Goal: Task Accomplishment & Management: Use online tool/utility

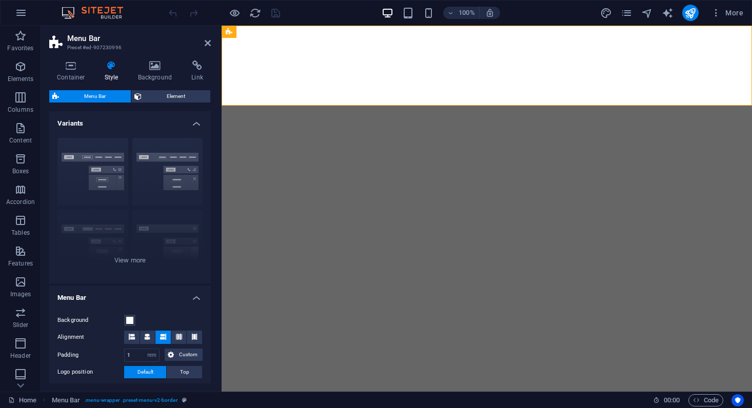
select select "rem"
select select "sticky_reverse"
select select "px"
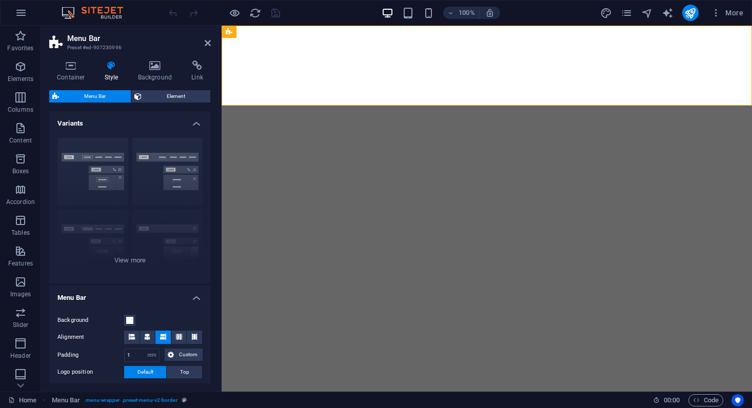
select select "px"
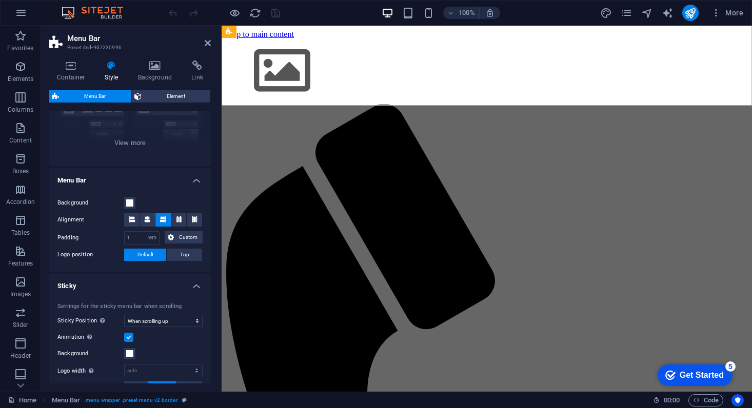
scroll to position [154, 0]
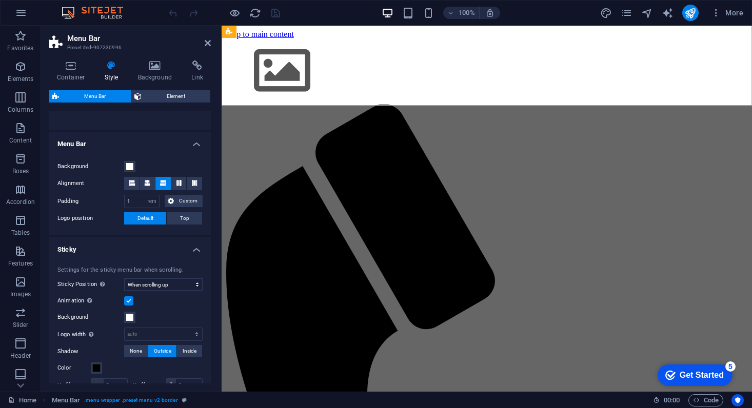
click at [694, 371] on div "Get Started" at bounding box center [701, 375] width 44 height 9
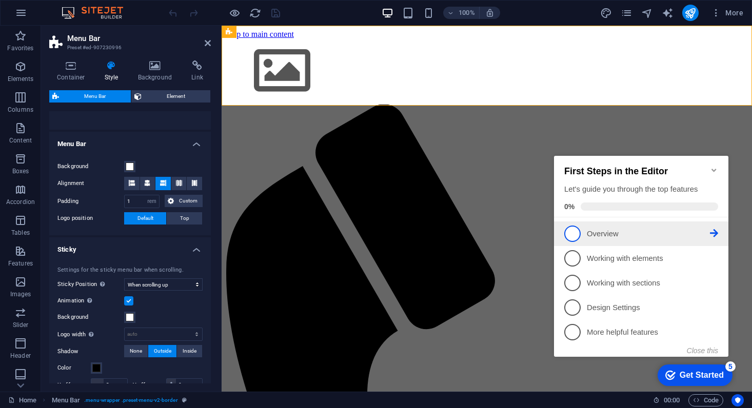
click at [576, 234] on span "1" at bounding box center [572, 234] width 16 height 16
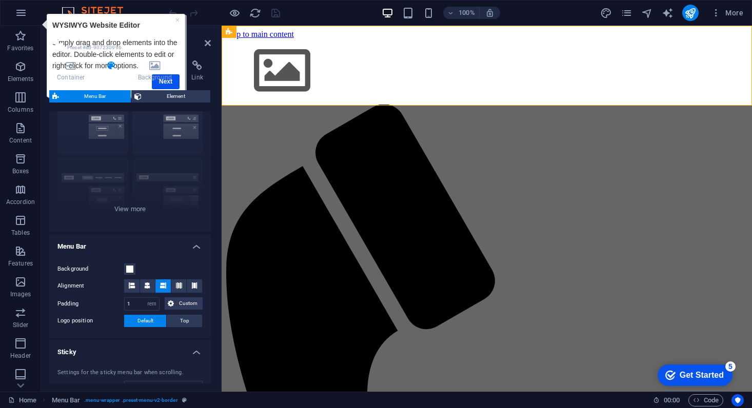
scroll to position [0, 0]
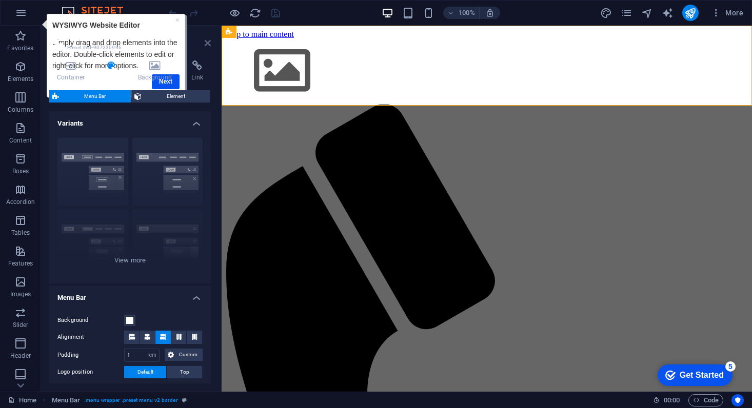
click at [209, 42] on icon at bounding box center [208, 43] width 6 height 8
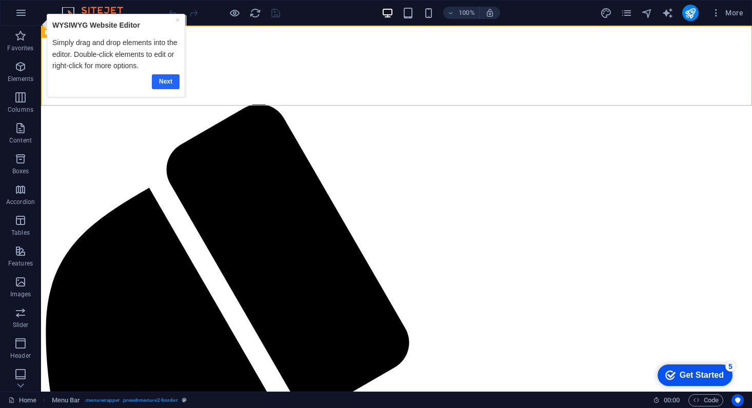
click at [160, 81] on link "Next" at bounding box center [166, 81] width 28 height 15
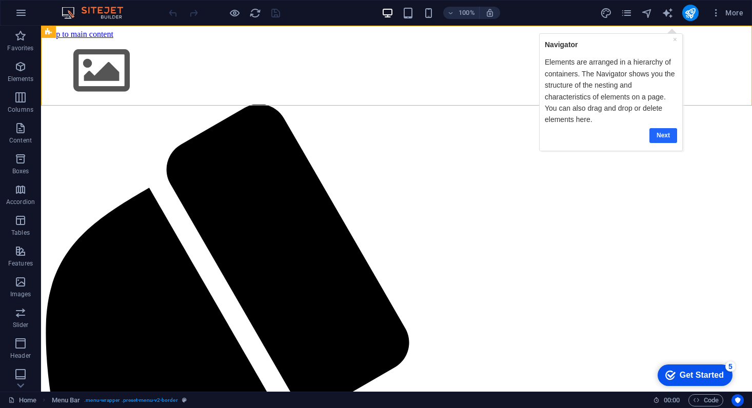
click at [667, 136] on link "Next" at bounding box center [663, 135] width 28 height 15
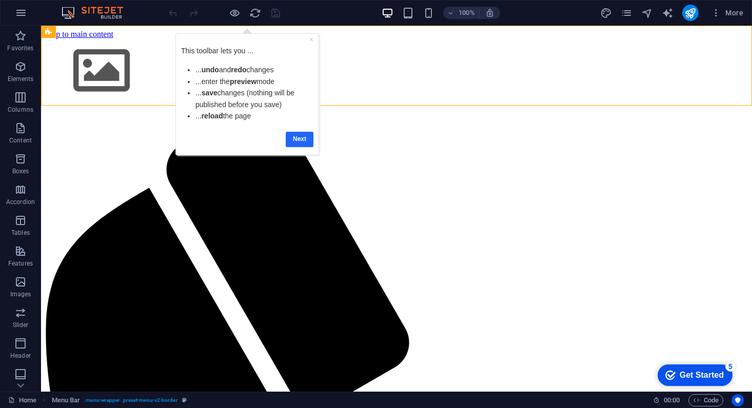
click at [305, 134] on link "Next" at bounding box center [300, 139] width 28 height 15
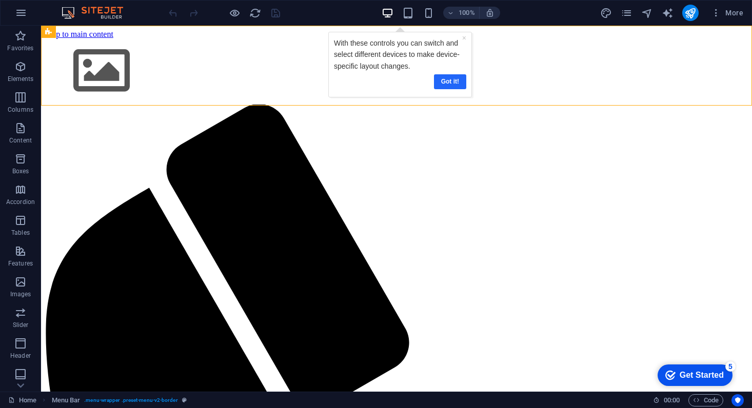
click at [445, 83] on link "Got it!" at bounding box center [449, 81] width 32 height 15
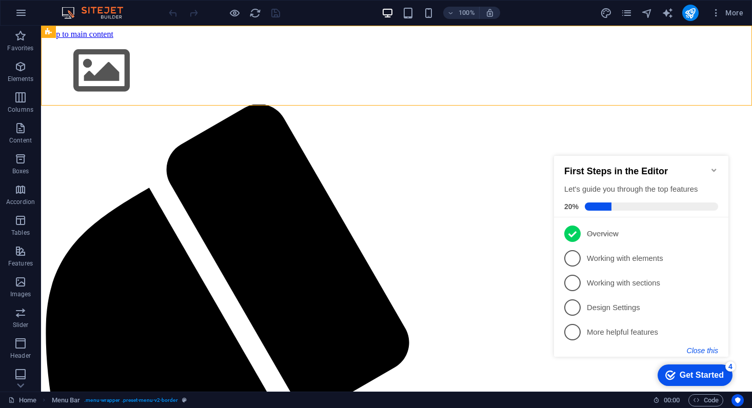
click at [707, 347] on button "Close this" at bounding box center [701, 351] width 31 height 8
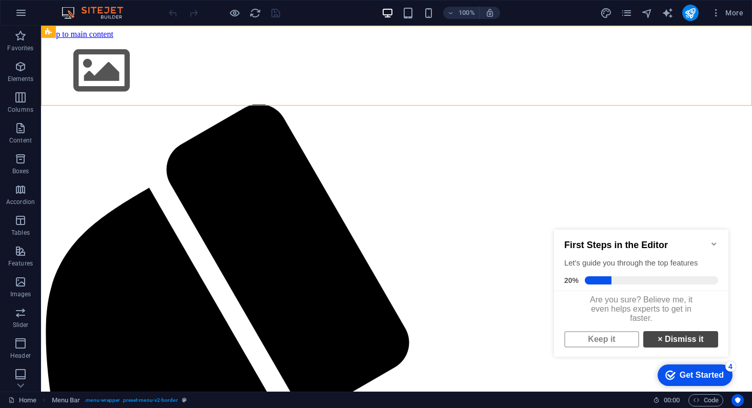
click at [674, 346] on link "× Dismiss it" at bounding box center [680, 339] width 75 height 16
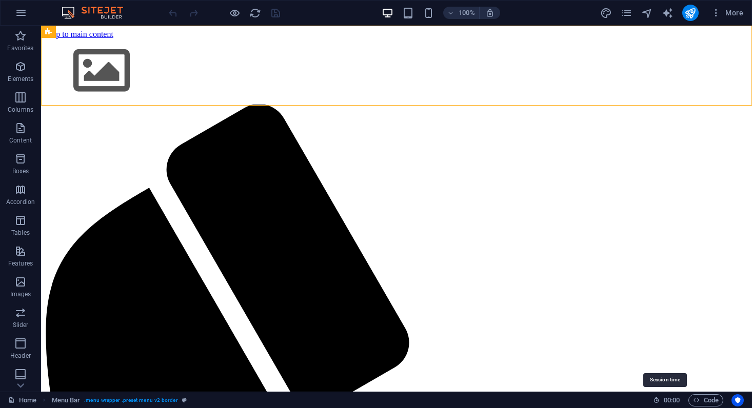
click at [663, 399] on span "00 : 00" at bounding box center [671, 400] width 16 height 12
click at [655, 400] on icon at bounding box center [656, 400] width 7 height 7
click at [653, 400] on icon at bounding box center [656, 400] width 7 height 7
click at [696, 401] on icon "button" at bounding box center [696, 400] width 7 height 7
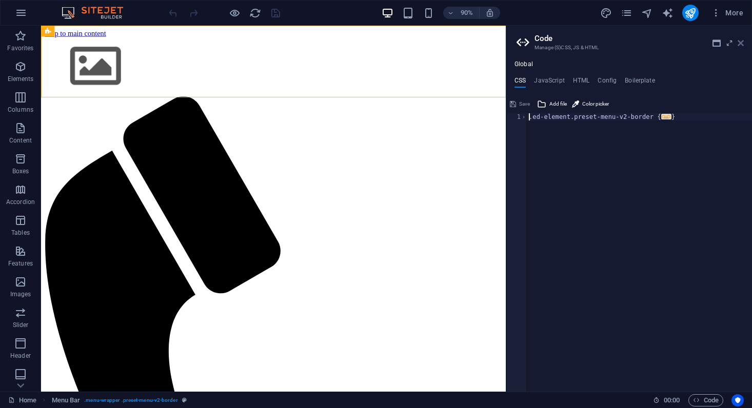
click at [739, 41] on icon at bounding box center [740, 43] width 6 height 8
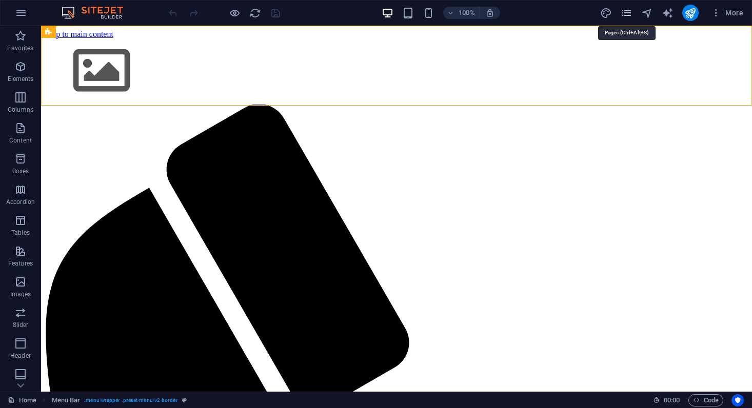
click at [622, 15] on icon "pages" at bounding box center [626, 13] width 12 height 12
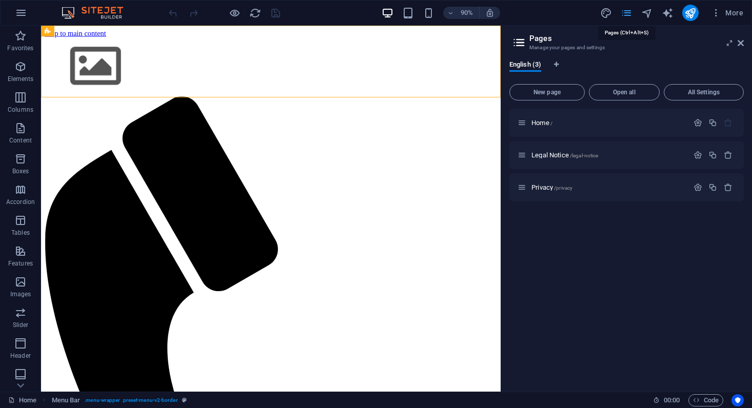
click at [622, 15] on icon "pages" at bounding box center [626, 13] width 12 height 12
click at [742, 47] on icon at bounding box center [740, 43] width 6 height 8
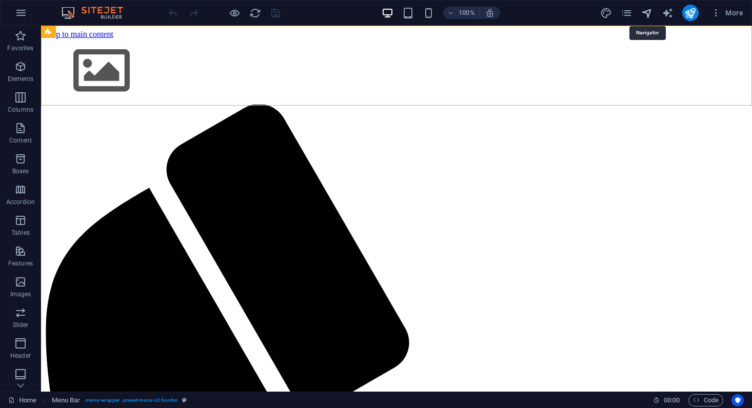
click at [645, 15] on icon "navigator" at bounding box center [647, 13] width 12 height 12
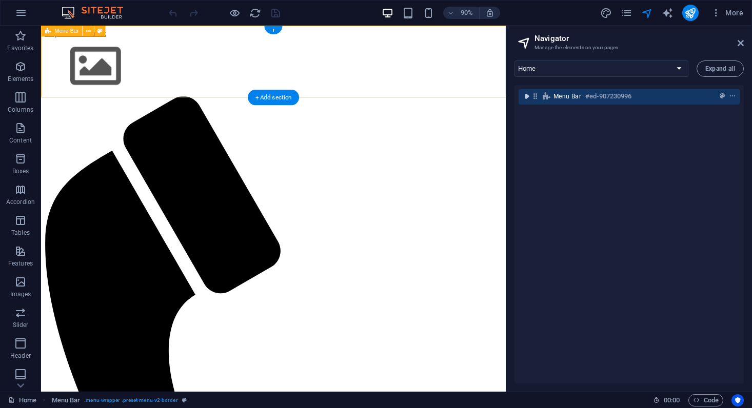
click at [525, 95] on icon "toggle-expand" at bounding box center [526, 96] width 10 height 10
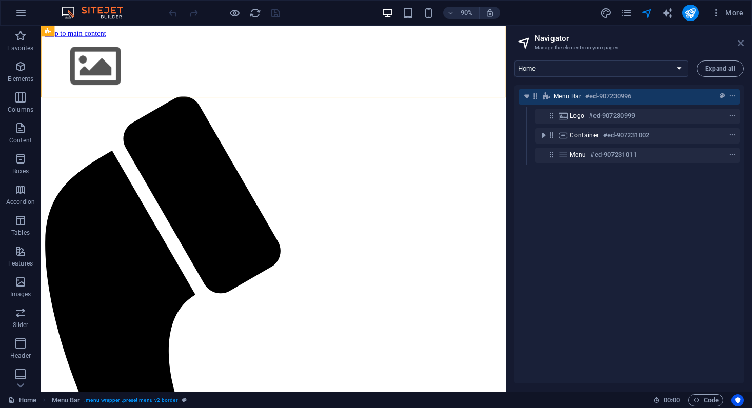
click at [738, 43] on icon at bounding box center [740, 43] width 6 height 8
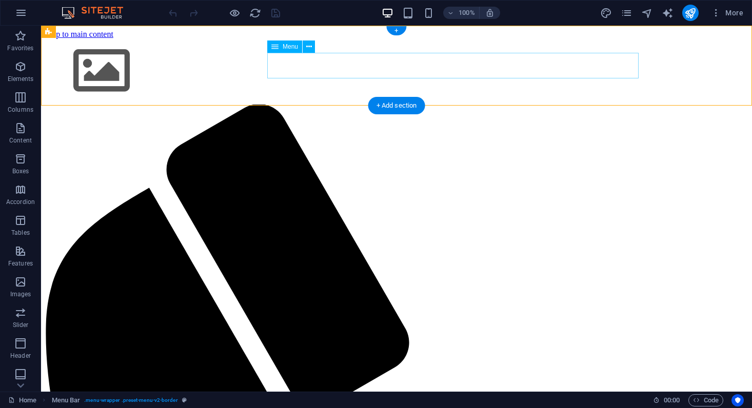
click at [309, 44] on icon at bounding box center [309, 47] width 6 height 11
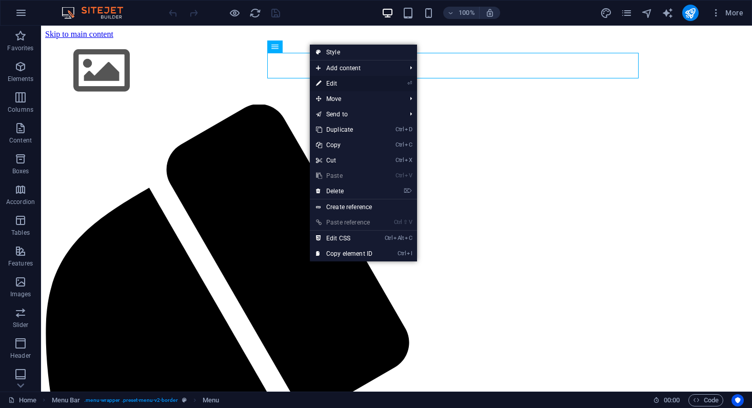
click at [357, 84] on link "⏎ Edit" at bounding box center [344, 83] width 69 height 15
select select
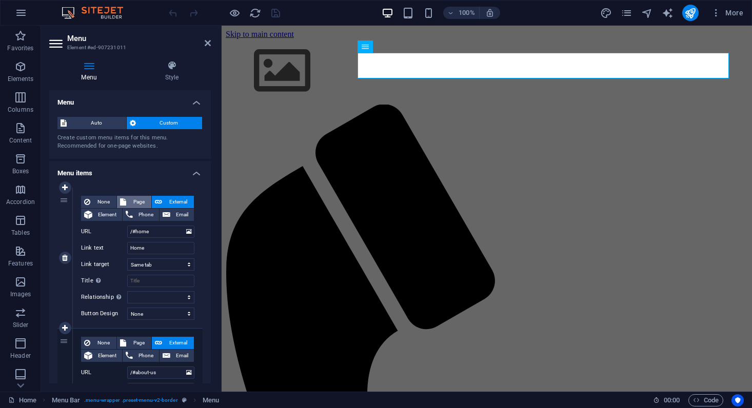
click at [139, 204] on span "Page" at bounding box center [138, 202] width 19 height 12
select select
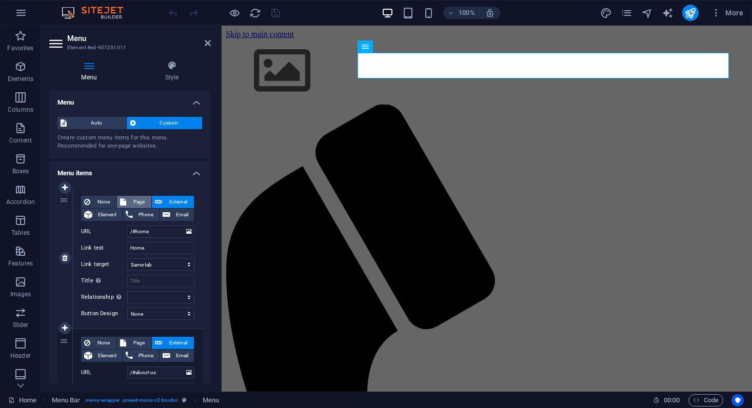
select select
click at [166, 231] on select "Home Legal Notice Privacy" at bounding box center [160, 232] width 67 height 12
select select "0"
click at [127, 226] on select "Home Legal Notice Privacy" at bounding box center [160, 232] width 67 height 12
select select
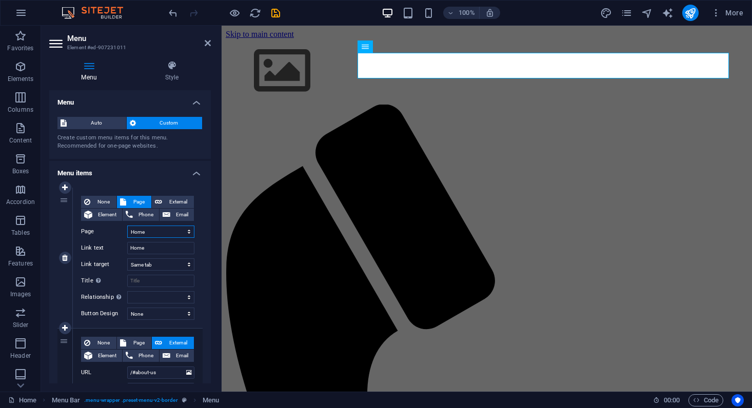
select select
click at [273, 14] on icon "save" at bounding box center [276, 13] width 12 height 12
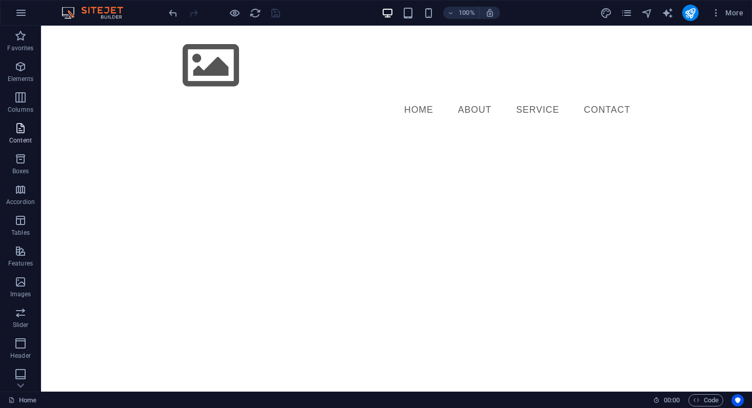
click at [25, 133] on icon "button" at bounding box center [20, 128] width 12 height 12
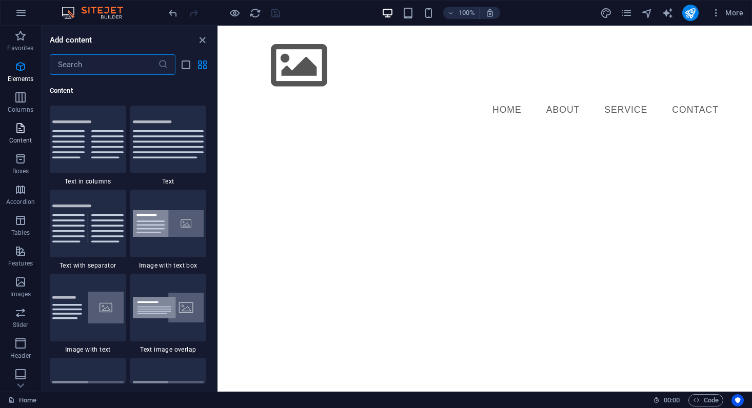
scroll to position [1794, 0]
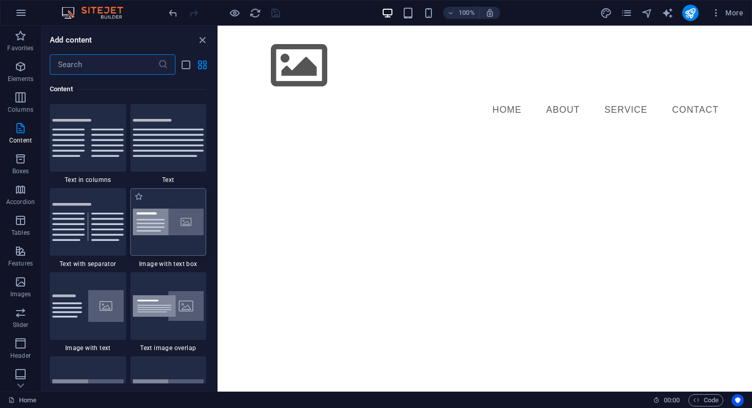
click at [146, 210] on img at bounding box center [168, 222] width 71 height 27
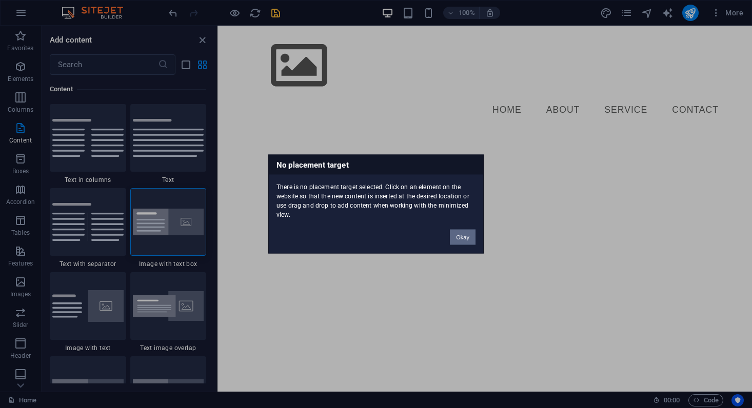
click at [470, 238] on button "Okay" at bounding box center [463, 237] width 26 height 15
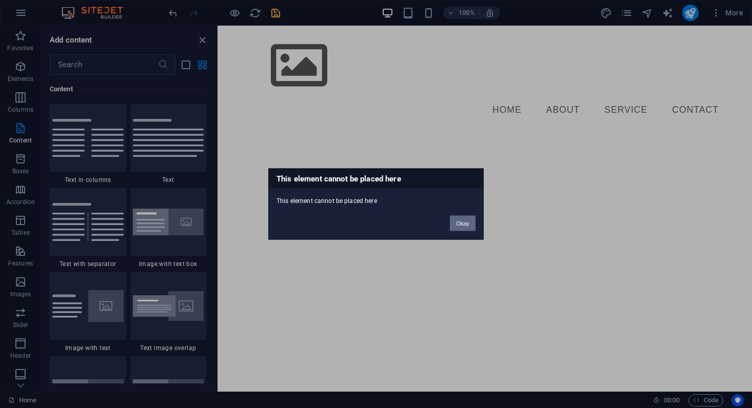
click at [455, 229] on button "Okay" at bounding box center [463, 223] width 26 height 15
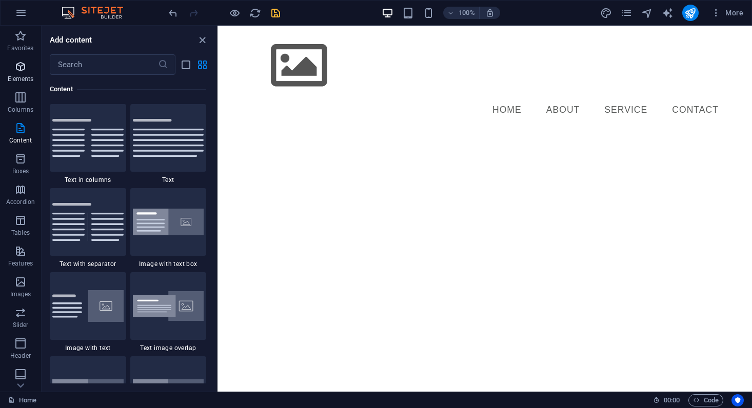
click at [32, 71] on span "Elements" at bounding box center [20, 72] width 41 height 25
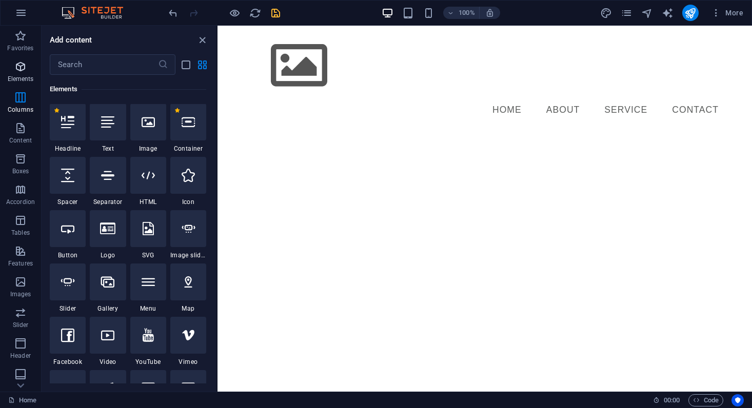
scroll to position [109, 0]
click at [23, 120] on button "Content" at bounding box center [20, 133] width 41 height 31
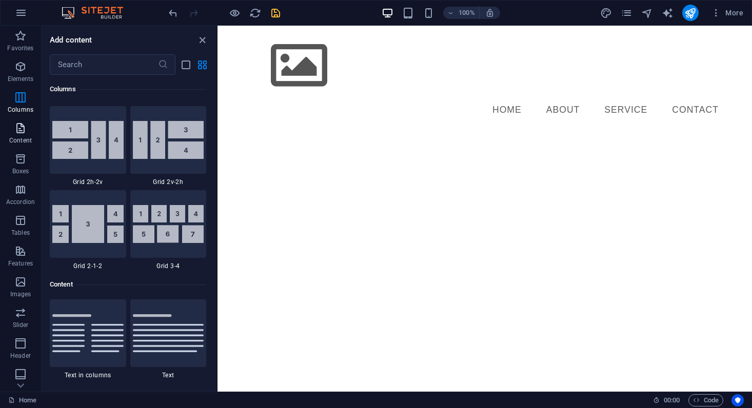
scroll to position [1794, 0]
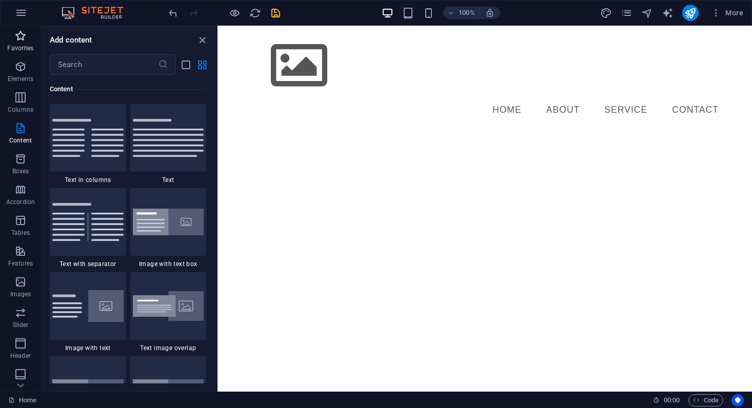
click at [13, 46] on p "Favorites" at bounding box center [20, 48] width 26 height 8
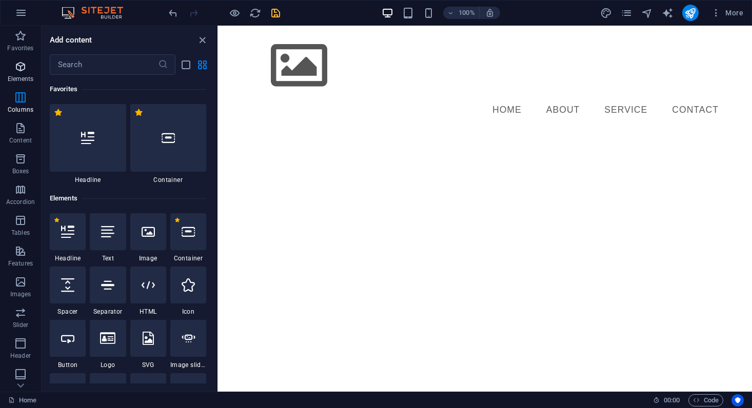
scroll to position [0, 0]
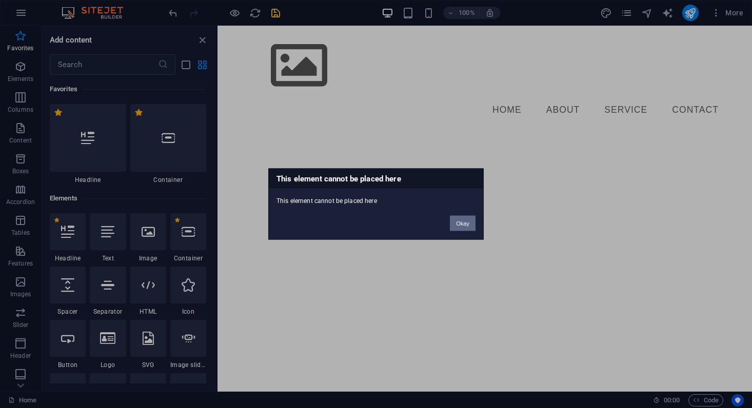
click at [457, 218] on button "Okay" at bounding box center [463, 223] width 26 height 15
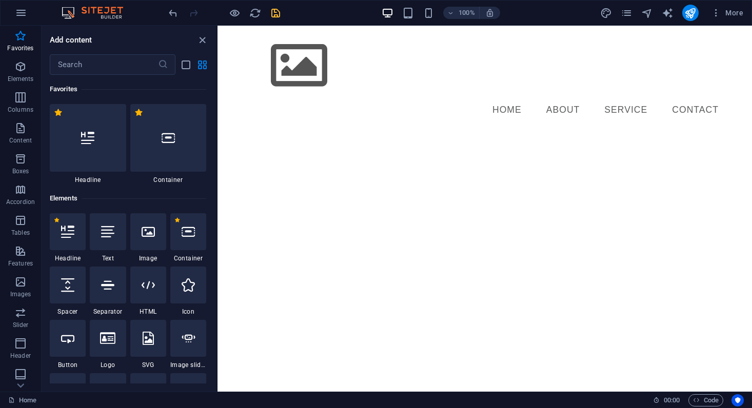
click at [467, 131] on html "Skip to main content Menu Home About Service Contact" at bounding box center [484, 78] width 534 height 105
click at [199, 38] on icon "close panel" at bounding box center [202, 40] width 12 height 12
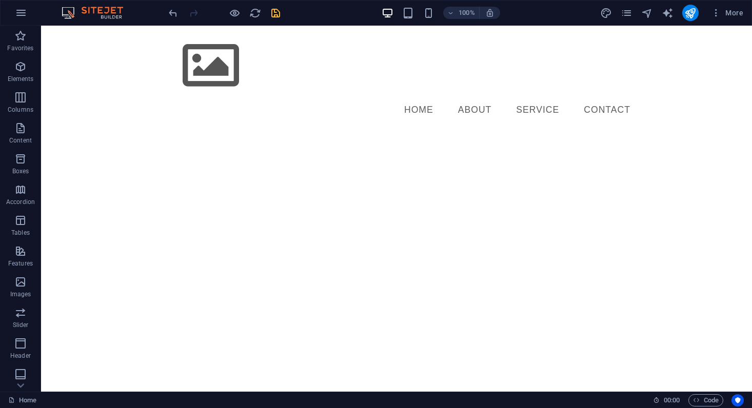
click at [238, 131] on html "Skip to main content Menu Home About Service Contact" at bounding box center [396, 78] width 711 height 105
click at [95, 31] on icon at bounding box center [94, 32] width 6 height 11
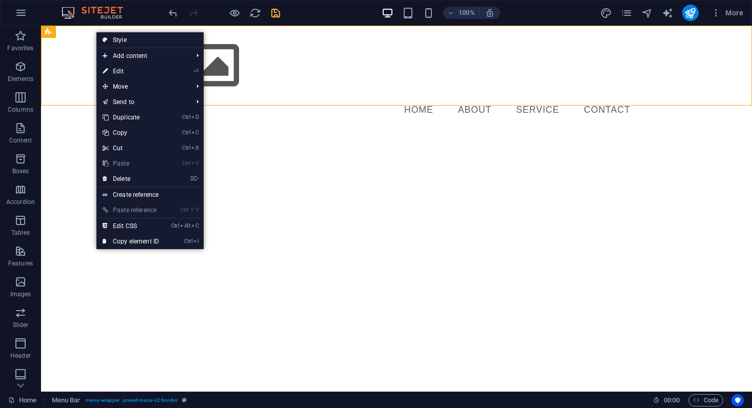
click at [86, 131] on html "Skip to main content Menu Home About Service Contact" at bounding box center [396, 78] width 711 height 105
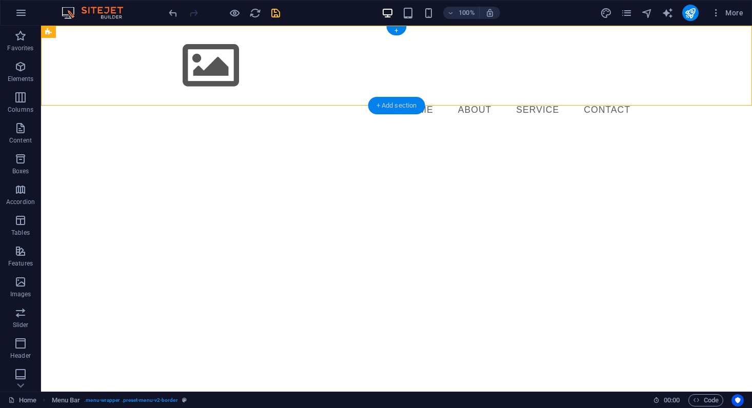
click at [380, 102] on div "+ Add section" at bounding box center [396, 105] width 57 height 17
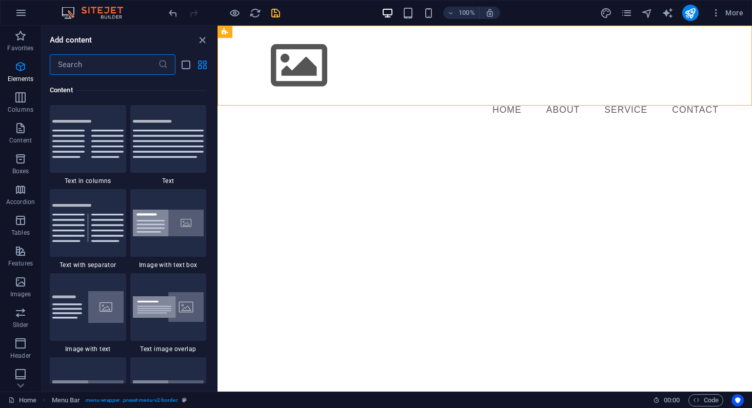
scroll to position [1794, 0]
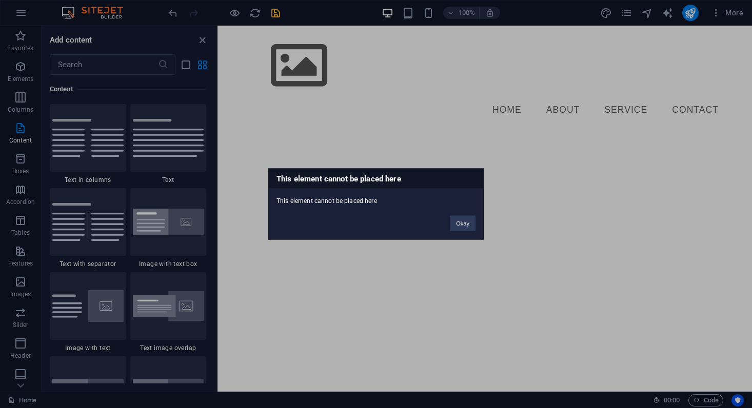
click at [448, 219] on div "Okay" at bounding box center [462, 219] width 41 height 26
click at [454, 218] on button "Okay" at bounding box center [463, 223] width 26 height 15
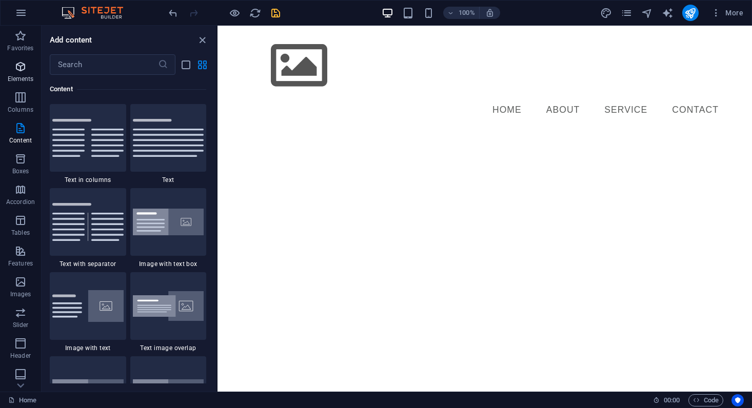
drag, startPoint x: 21, startPoint y: 69, endPoint x: 33, endPoint y: 68, distance: 12.3
click at [21, 69] on icon "button" at bounding box center [20, 66] width 12 height 12
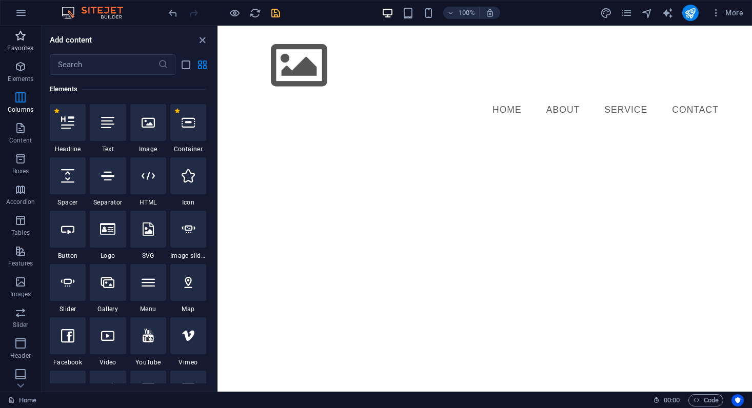
click at [19, 37] on icon "button" at bounding box center [20, 36] width 12 height 12
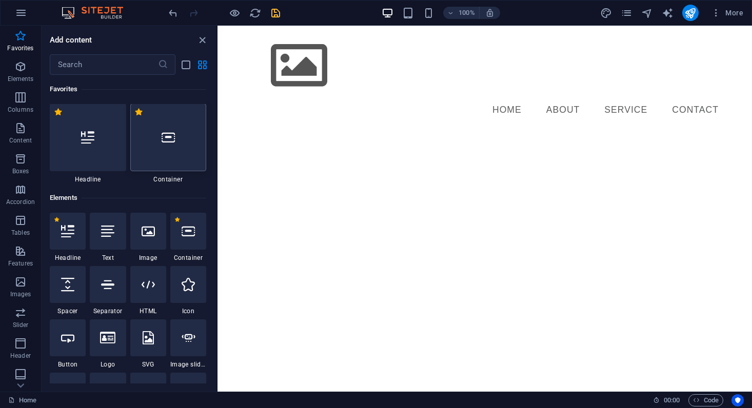
scroll to position [0, 0]
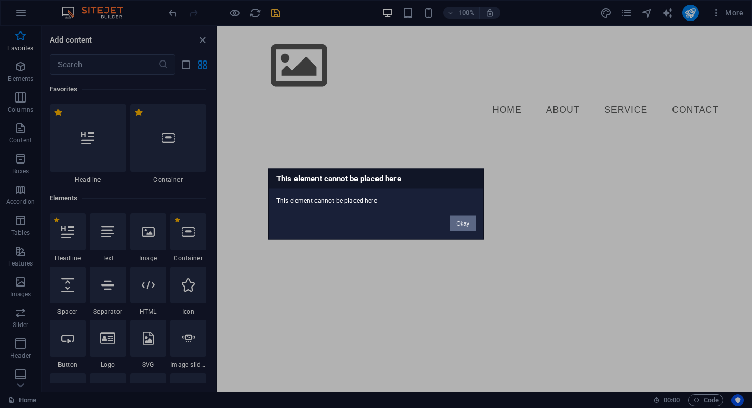
click at [457, 217] on button "Okay" at bounding box center [463, 223] width 26 height 15
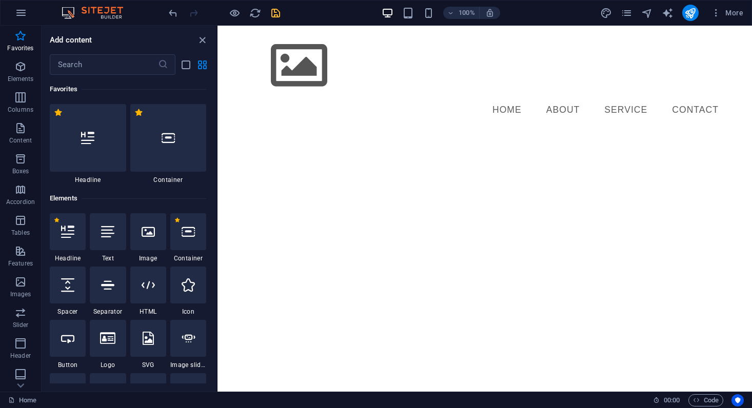
click at [457, 131] on html "Skip to main content Menu Home About Service Contact" at bounding box center [484, 78] width 534 height 105
click at [481, 109] on div "+ Add section" at bounding box center [484, 105] width 57 height 17
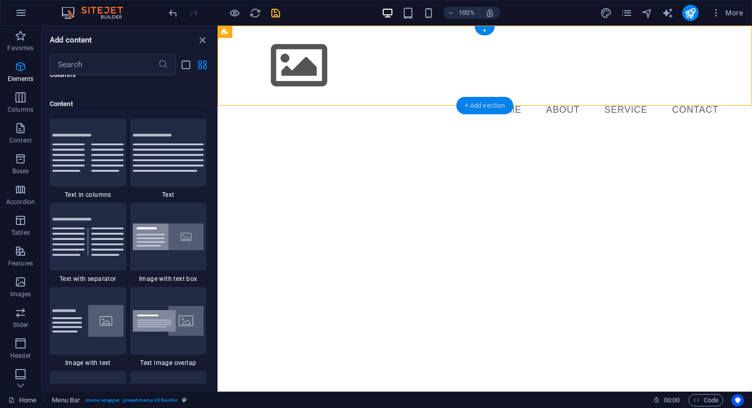
scroll to position [1794, 0]
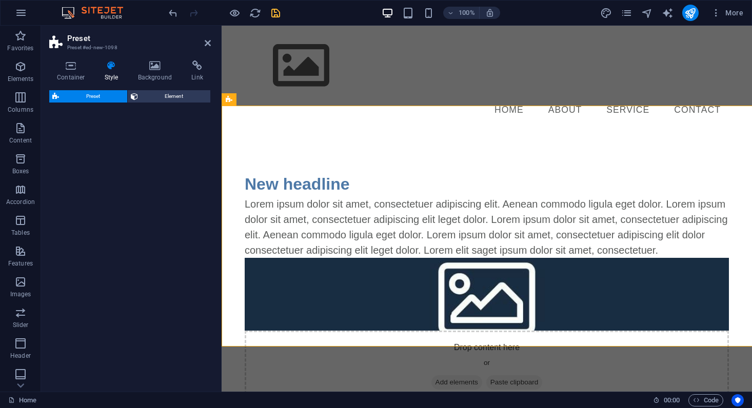
select select "rem"
select select "px"
select select "preset-text-with-image-v4-default"
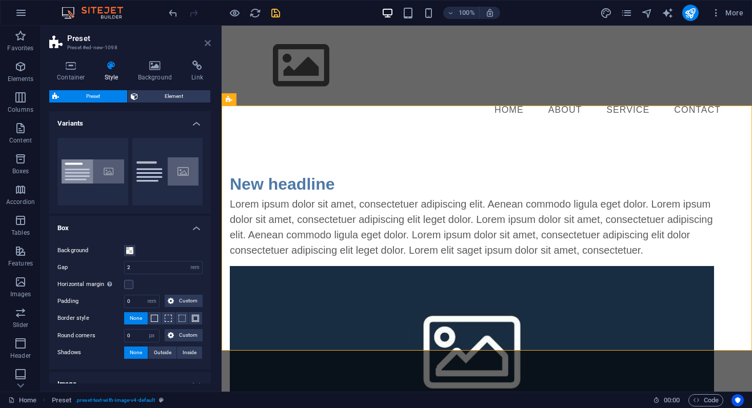
drag, startPoint x: 207, startPoint y: 43, endPoint x: 166, endPoint y: 29, distance: 43.0
click at [207, 43] on icon at bounding box center [208, 43] width 6 height 8
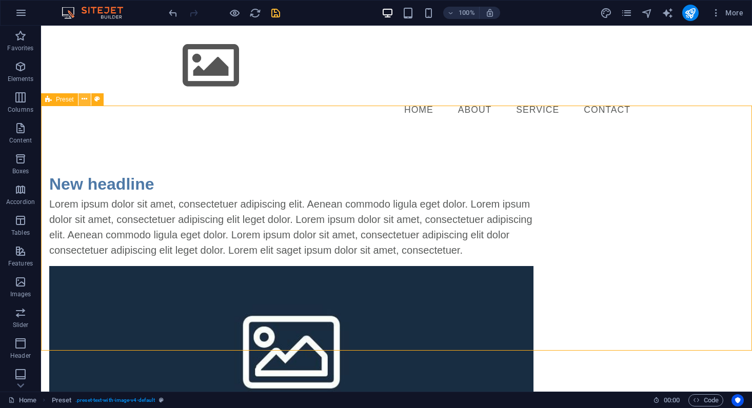
click at [86, 103] on icon at bounding box center [85, 99] width 6 height 11
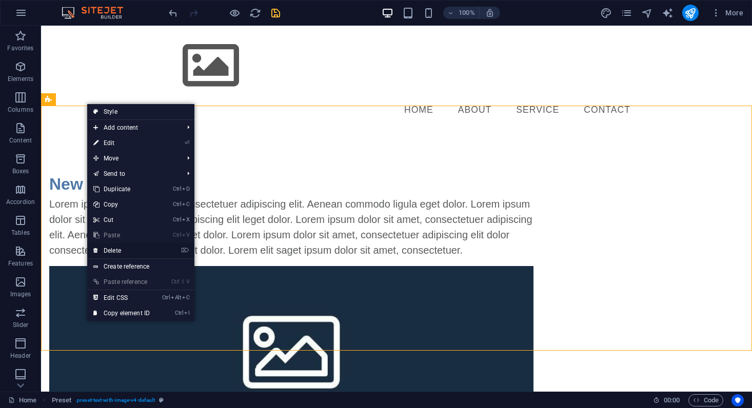
click at [145, 251] on link "⌦ Delete" at bounding box center [121, 250] width 69 height 15
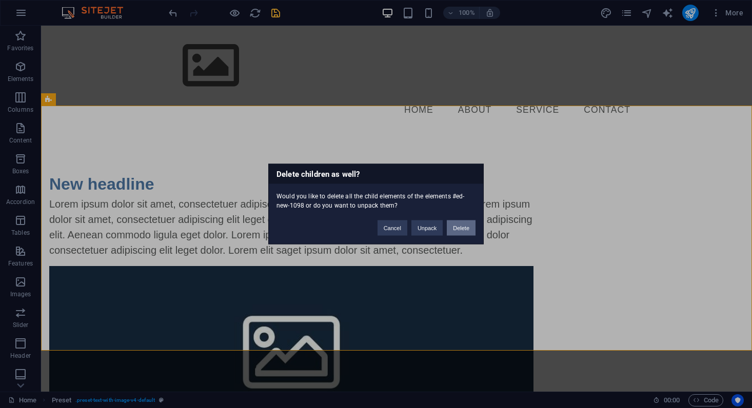
click at [455, 226] on button "Delete" at bounding box center [461, 227] width 29 height 15
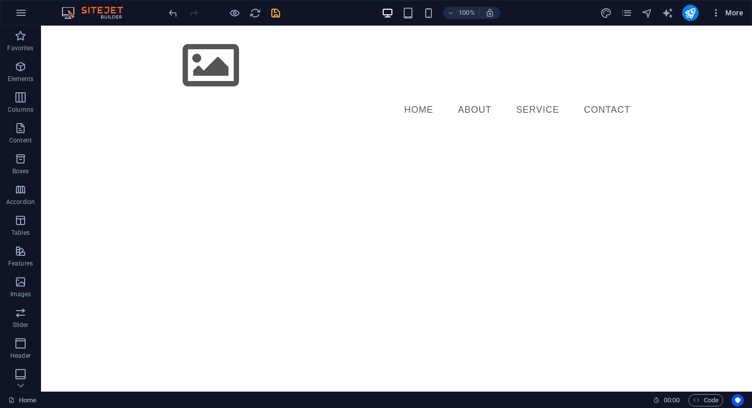
click at [714, 7] on button "More" at bounding box center [726, 13] width 41 height 16
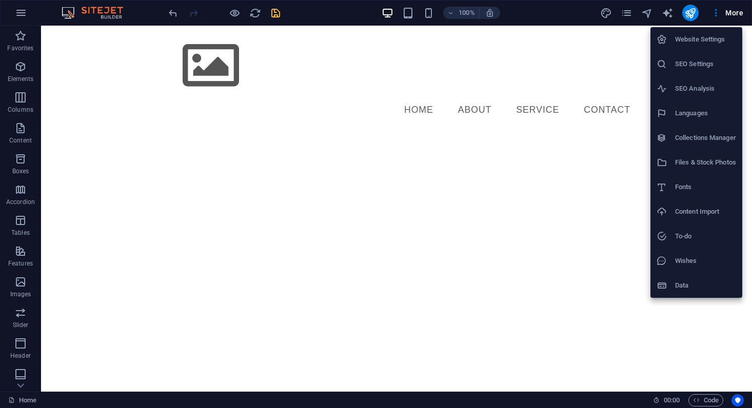
click at [622, 14] on div at bounding box center [376, 204] width 752 height 408
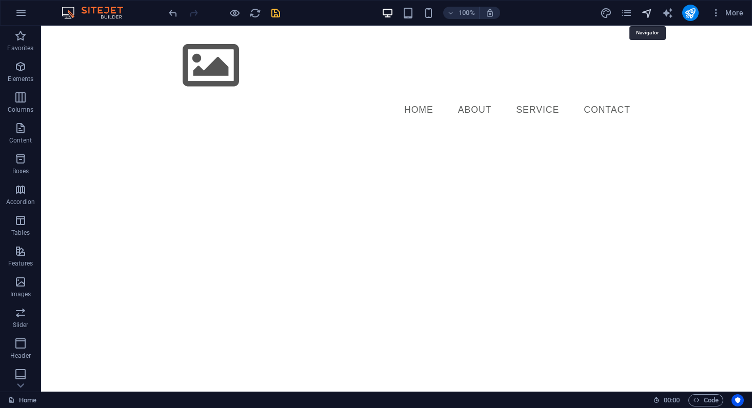
click at [646, 12] on icon "navigator" at bounding box center [647, 13] width 12 height 12
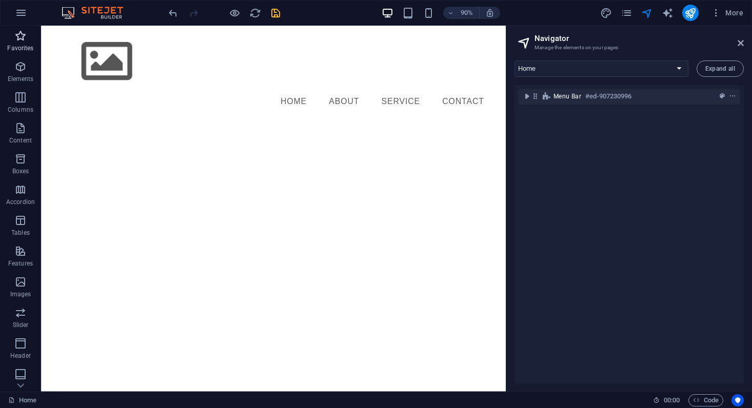
click at [25, 35] on icon "button" at bounding box center [20, 36] width 12 height 12
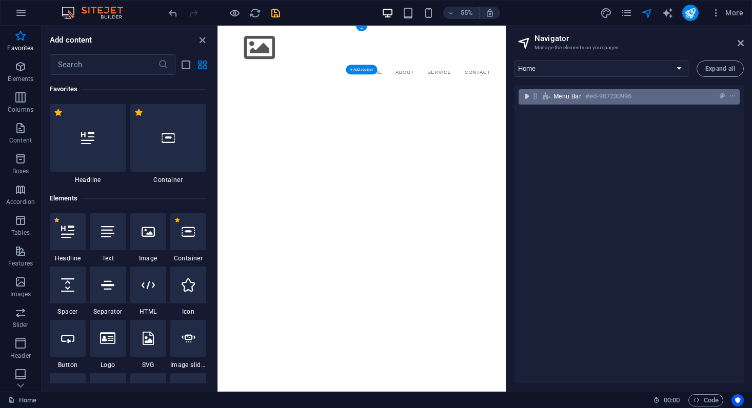
click at [528, 95] on icon "toggle-expand" at bounding box center [526, 96] width 10 height 10
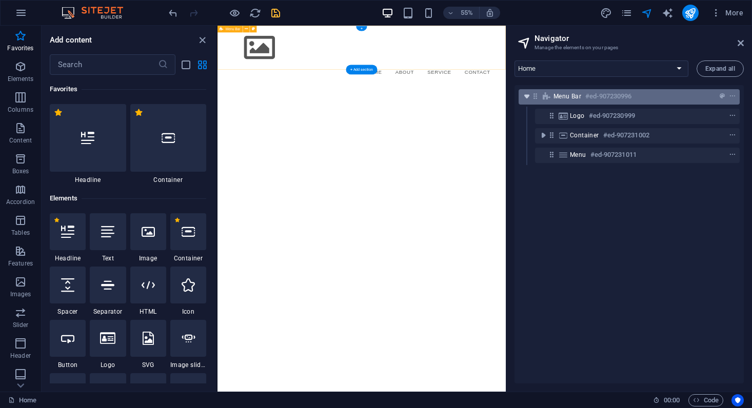
click at [527, 98] on icon "toggle-expand" at bounding box center [526, 96] width 10 height 10
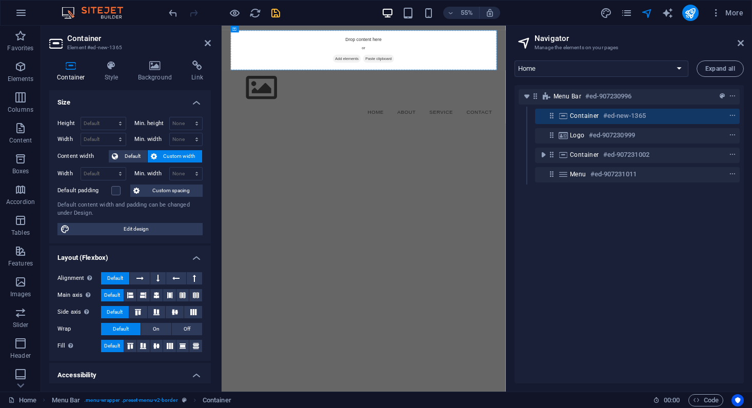
drag, startPoint x: 576, startPoint y: 119, endPoint x: 555, endPoint y: 193, distance: 76.6
click at [555, 193] on div "Menu Bar #ed-907230996 Container #ed-new-1365 Logo #ed-907230999 Container #ed-…" at bounding box center [628, 234] width 229 height 298
click at [727, 112] on button "context-menu" at bounding box center [732, 116] width 10 height 12
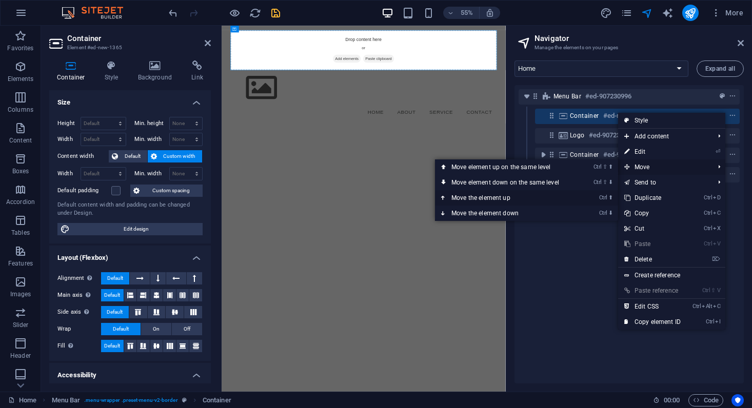
click at [508, 198] on link "Ctrl ⬆ Move the element up" at bounding box center [507, 197] width 145 height 15
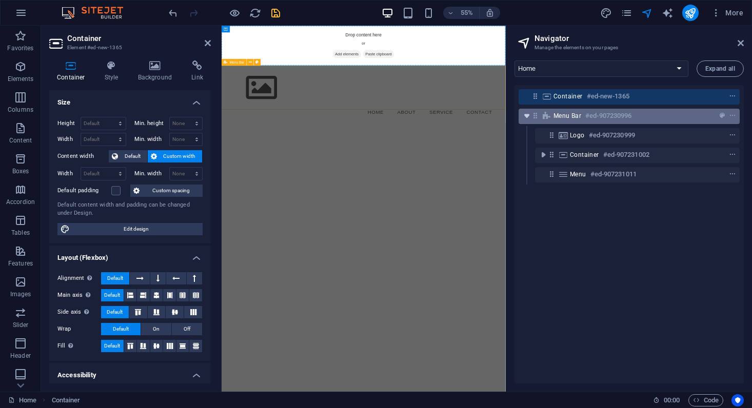
click at [529, 117] on icon "toggle-expand" at bounding box center [526, 116] width 10 height 10
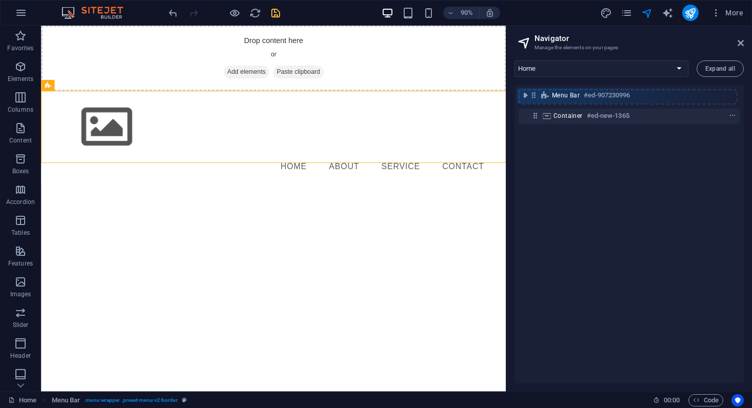
drag, startPoint x: 535, startPoint y: 116, endPoint x: 533, endPoint y: 92, distance: 23.6
click at [533, 92] on div "Container #ed-new-1365 Menu Bar #ed-907230996" at bounding box center [628, 234] width 229 height 298
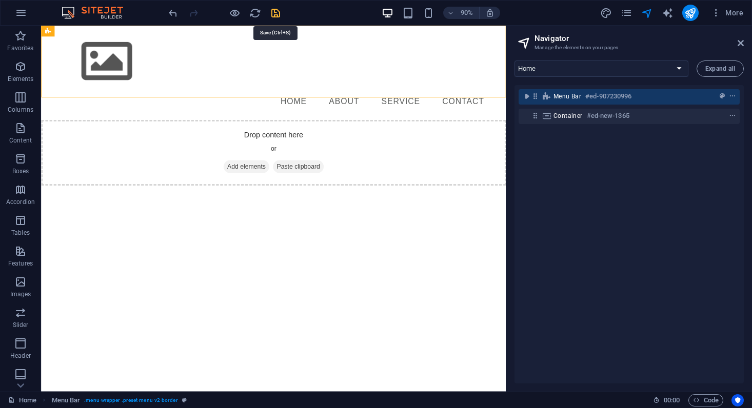
click at [271, 11] on icon "save" at bounding box center [276, 13] width 12 height 12
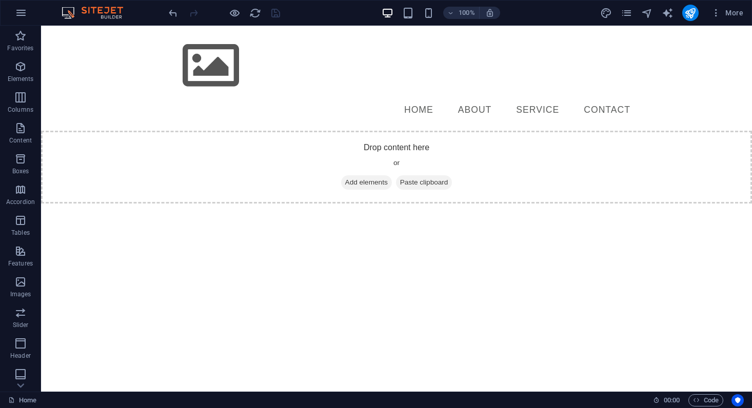
click at [457, 204] on html "Skip to main content Menu Home About Service Contact Drop content here or Add e…" at bounding box center [396, 115] width 711 height 178
click at [13, 244] on button "Features" at bounding box center [20, 256] width 41 height 31
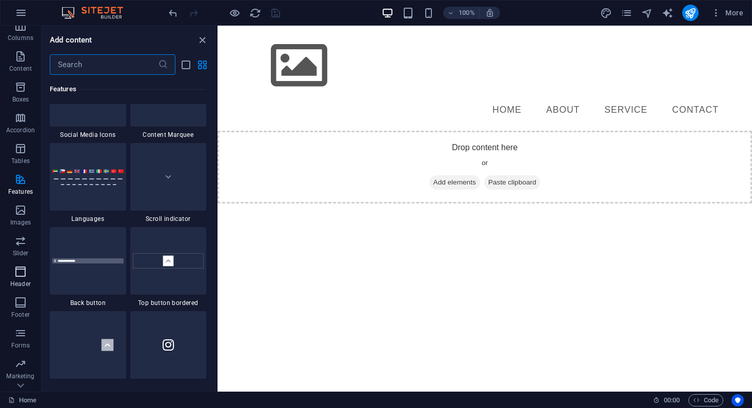
scroll to position [95, 0]
click at [16, 342] on icon "button" at bounding box center [20, 340] width 12 height 12
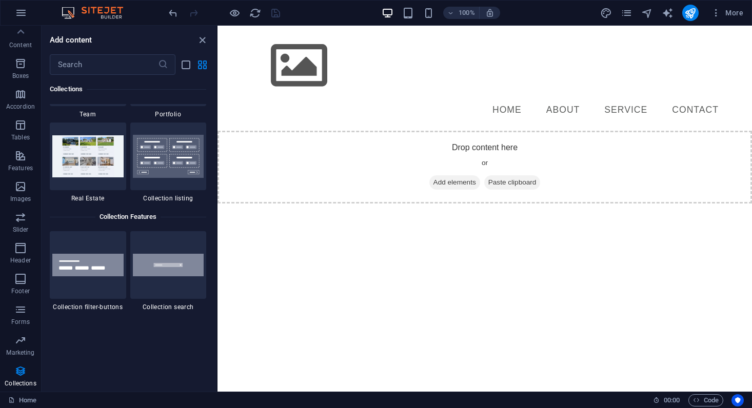
scroll to position [9684, 0]
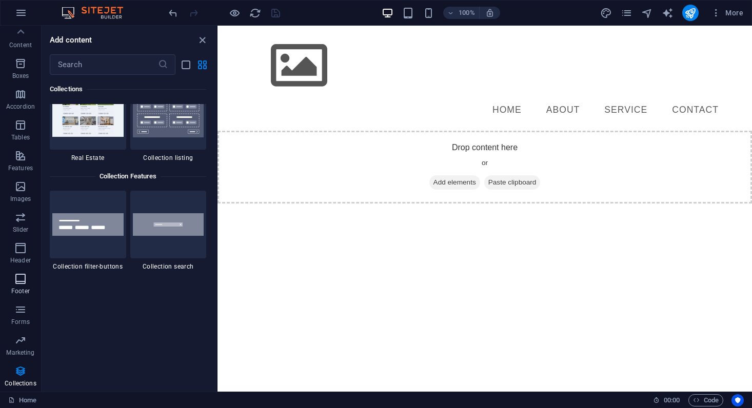
click at [13, 281] on span "Footer" at bounding box center [20, 285] width 41 height 25
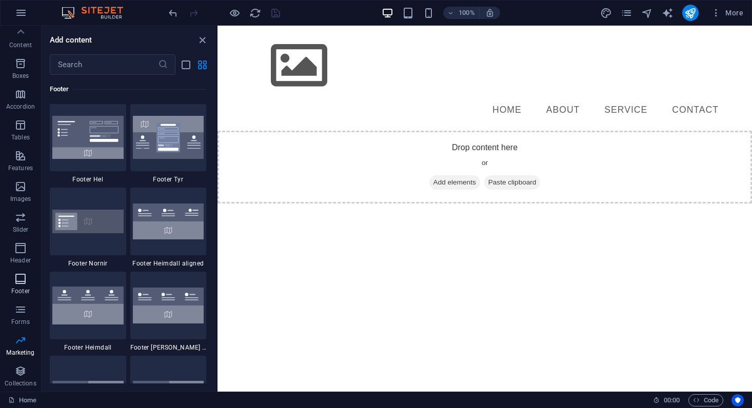
scroll to position [6787, 0]
